Goal: Check status: Check status

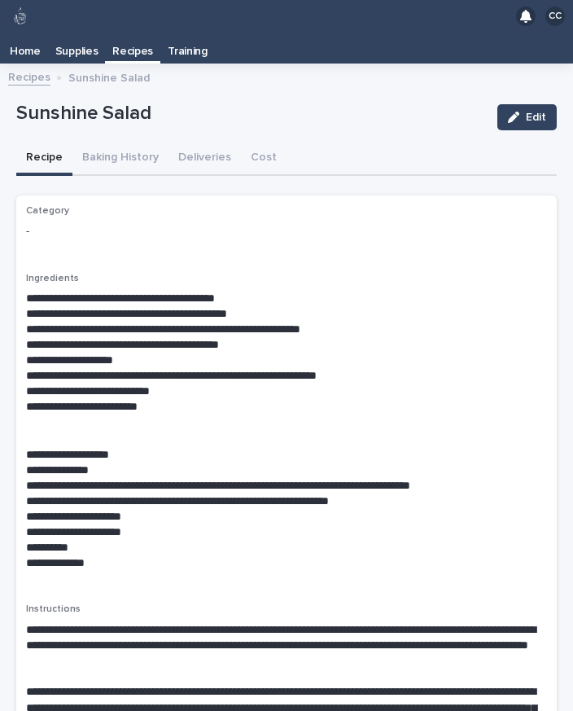
scroll to position [33, 0]
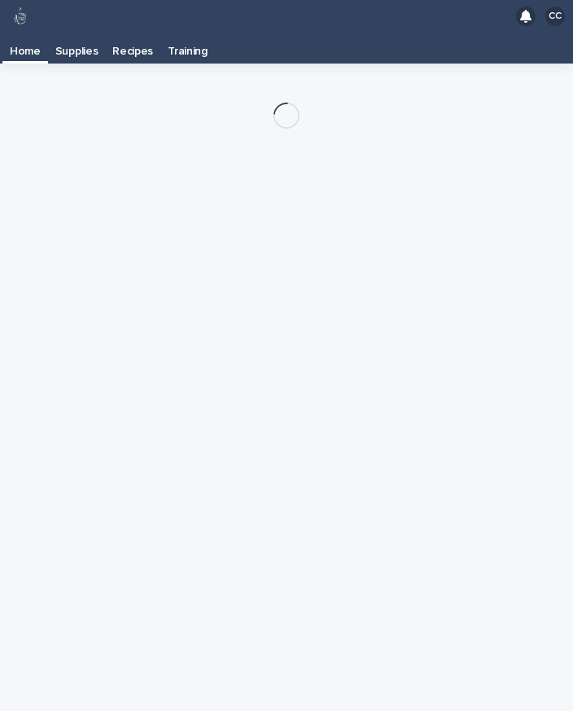
scroll to position [26, 0]
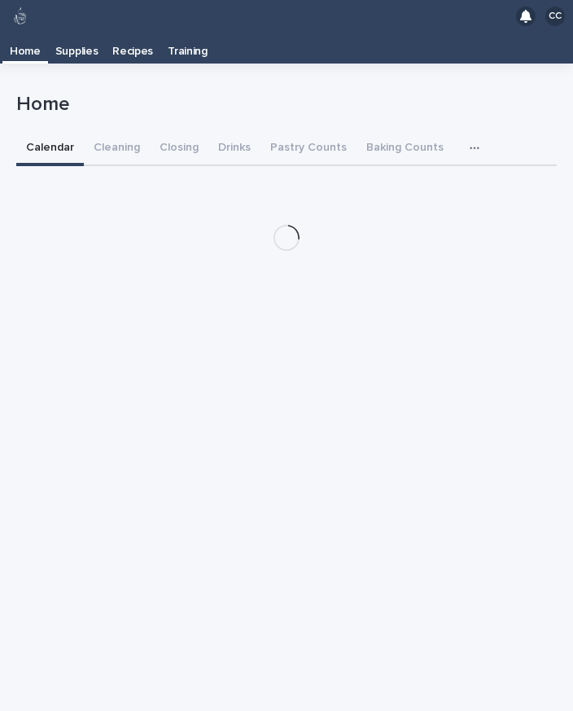
click at [308, 132] on button "Pastry Counts" at bounding box center [308, 149] width 96 height 34
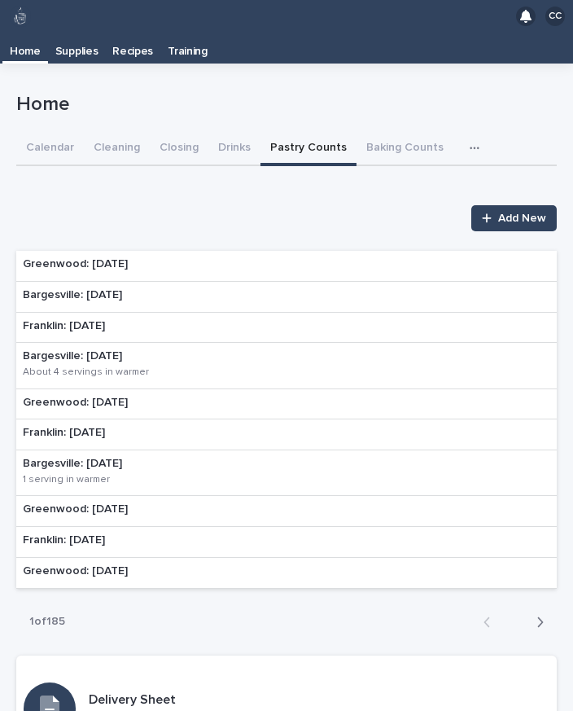
click at [104, 251] on div "Greenwood: [DATE]" at bounding box center [75, 266] width 118 height 30
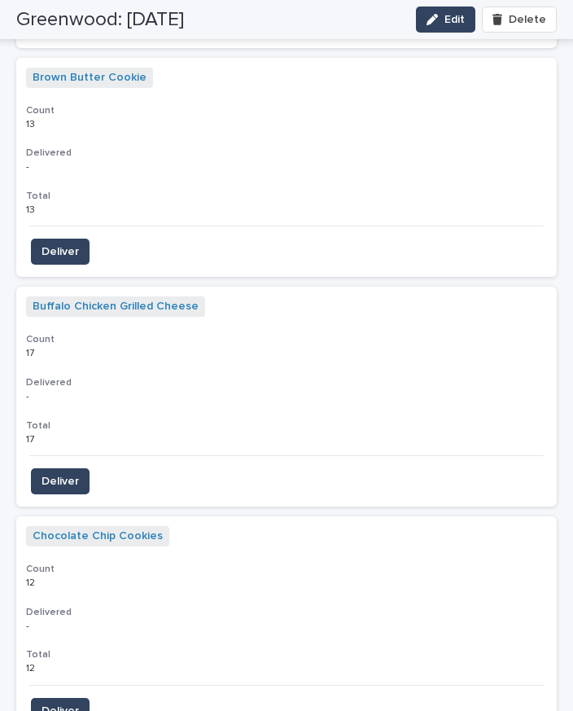
scroll to position [3028, 0]
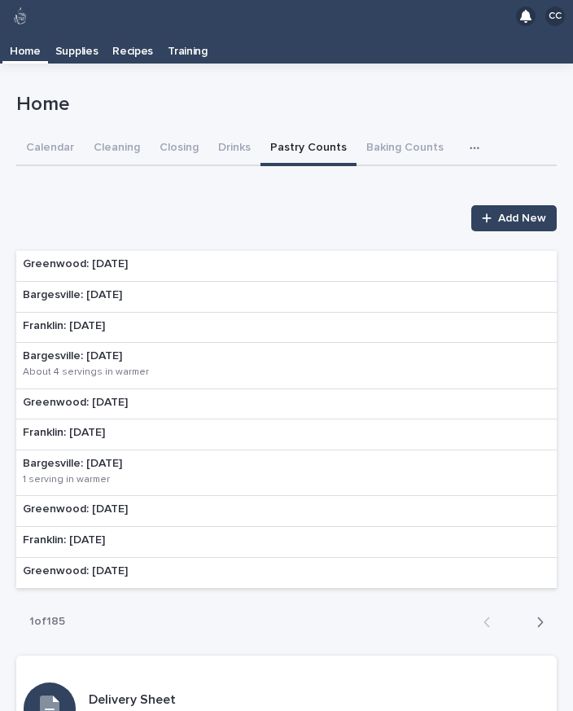
click at [135, 282] on div "Bargesville: [DATE]" at bounding box center [286, 297] width 540 height 31
click at [122, 251] on div "Greenwood: [DATE]" at bounding box center [75, 266] width 118 height 30
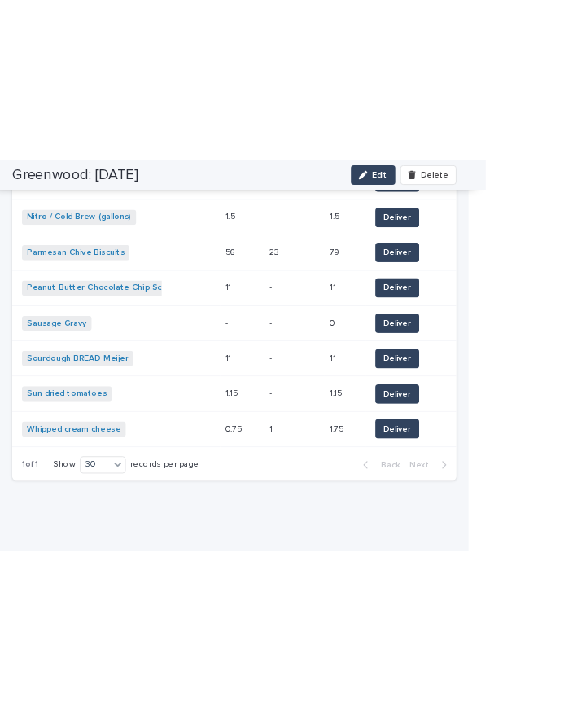
scroll to position [1554, 0]
